Goal: Check status: Check status

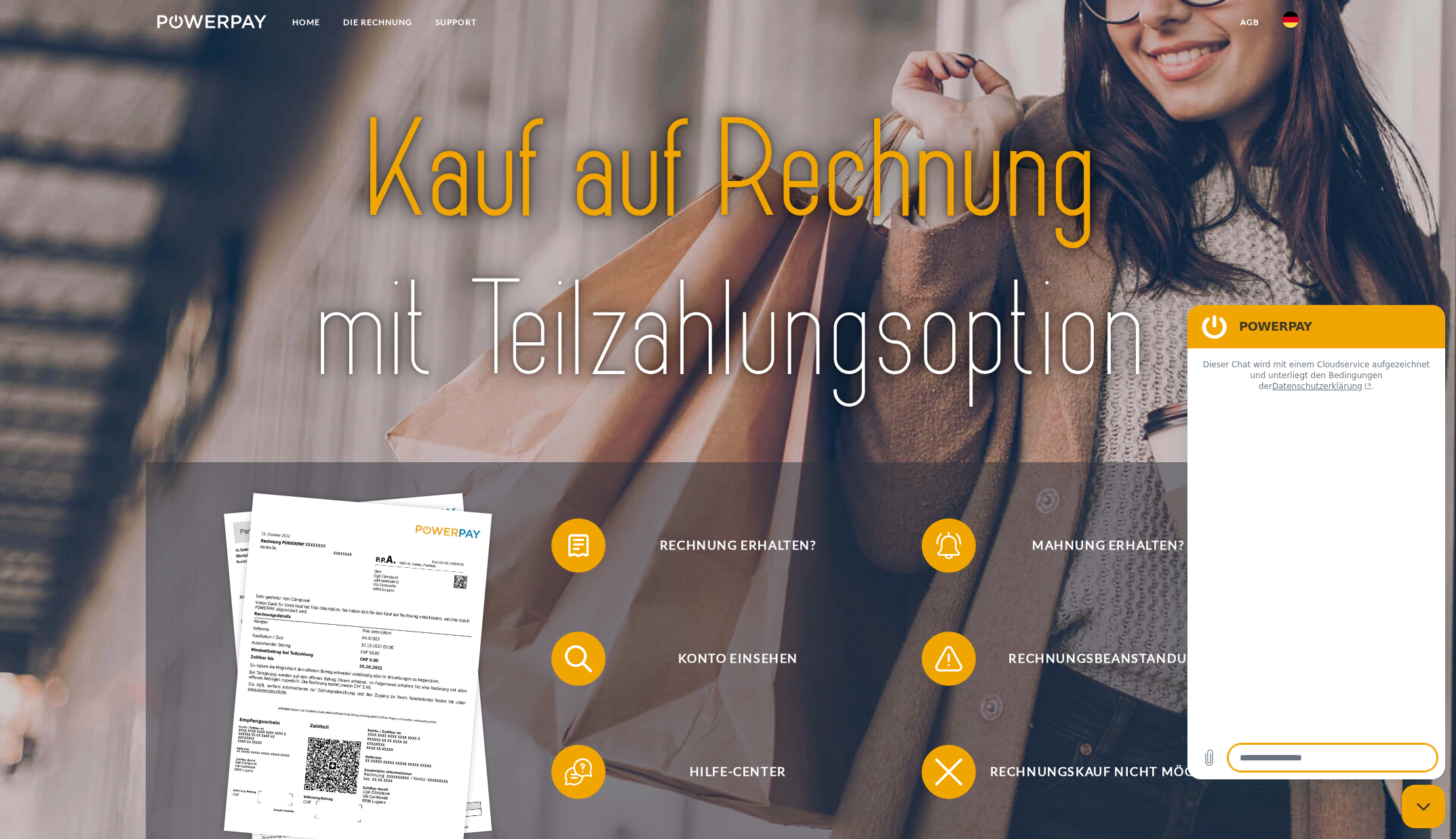
type textarea "*"
click at [1286, 219] on div at bounding box center [728, 252] width 1165 height 420
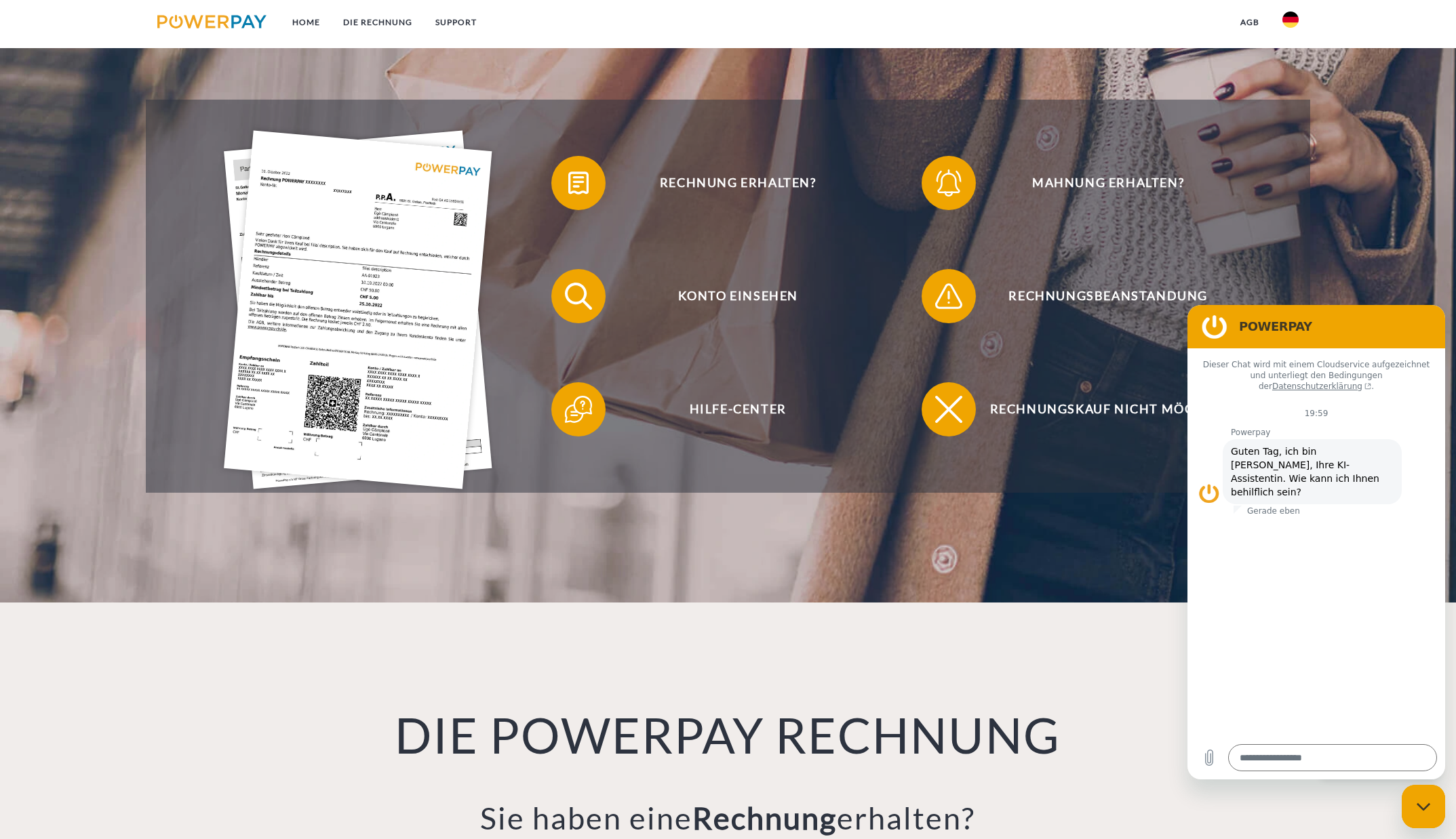
scroll to position [407, 0]
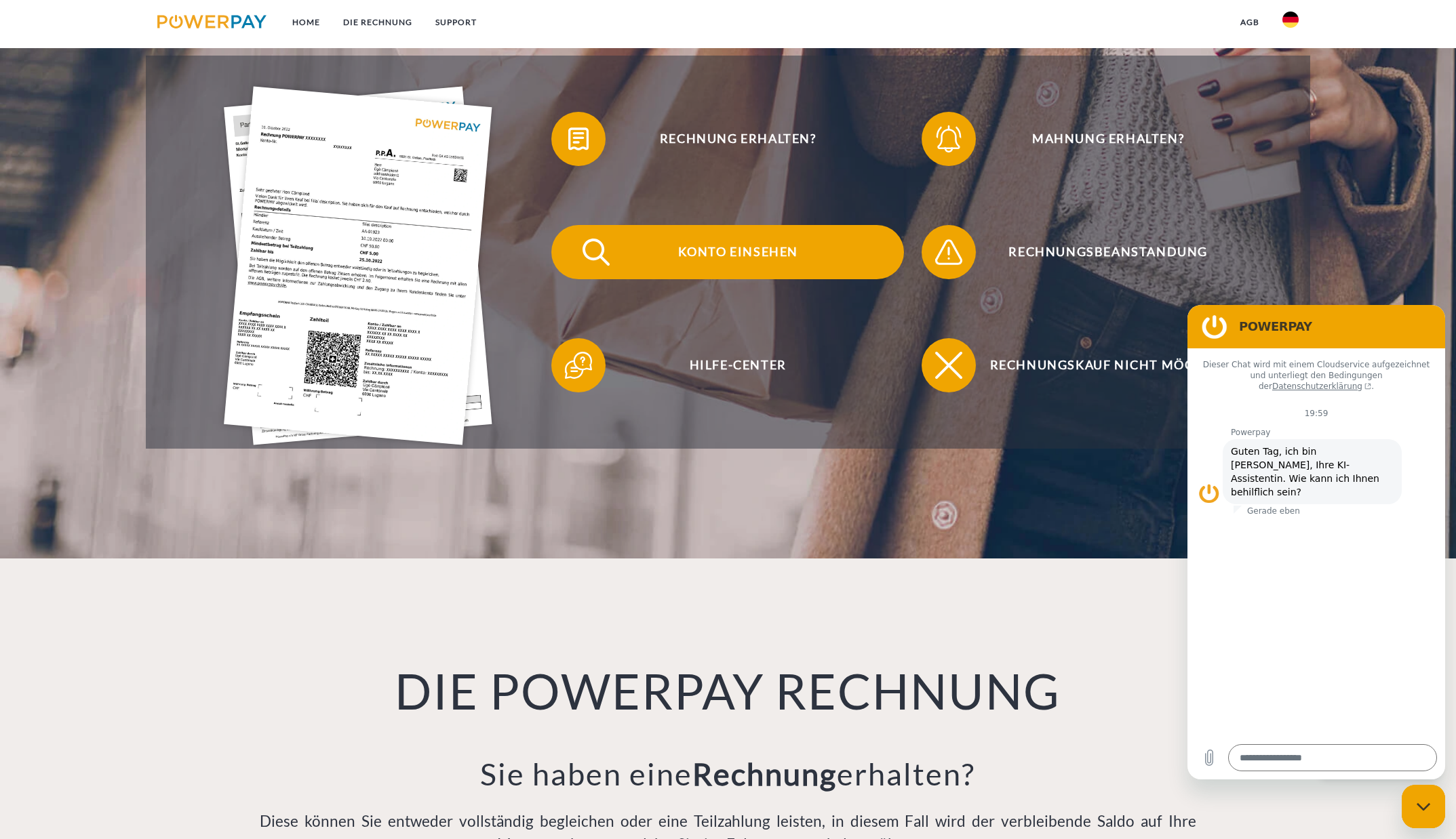
click at [716, 251] on span "Konto einsehen" at bounding box center [738, 252] width 333 height 54
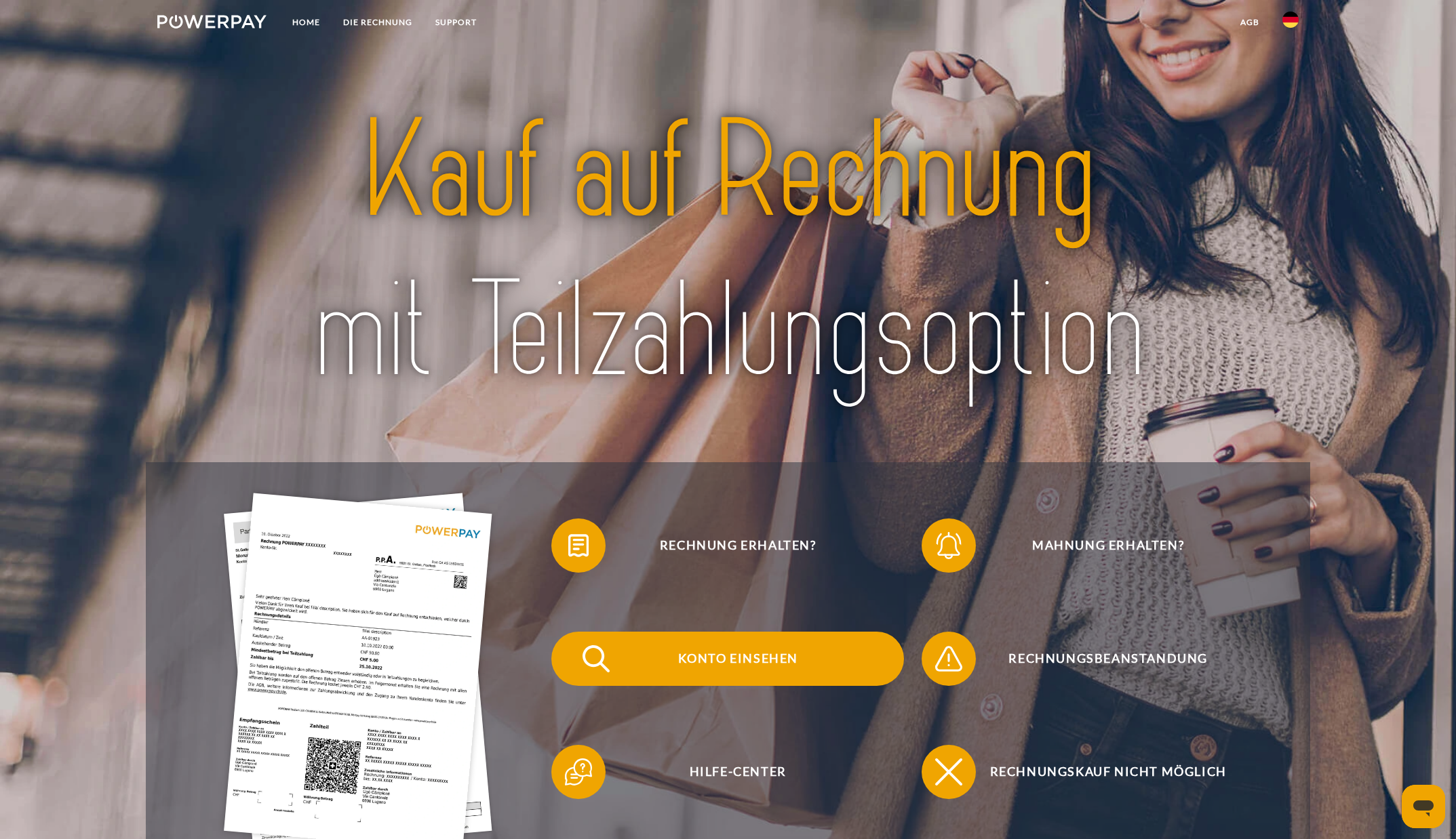
click at [708, 653] on span "Konto einsehen" at bounding box center [738, 659] width 333 height 54
